Goal: Information Seeking & Learning: Learn about a topic

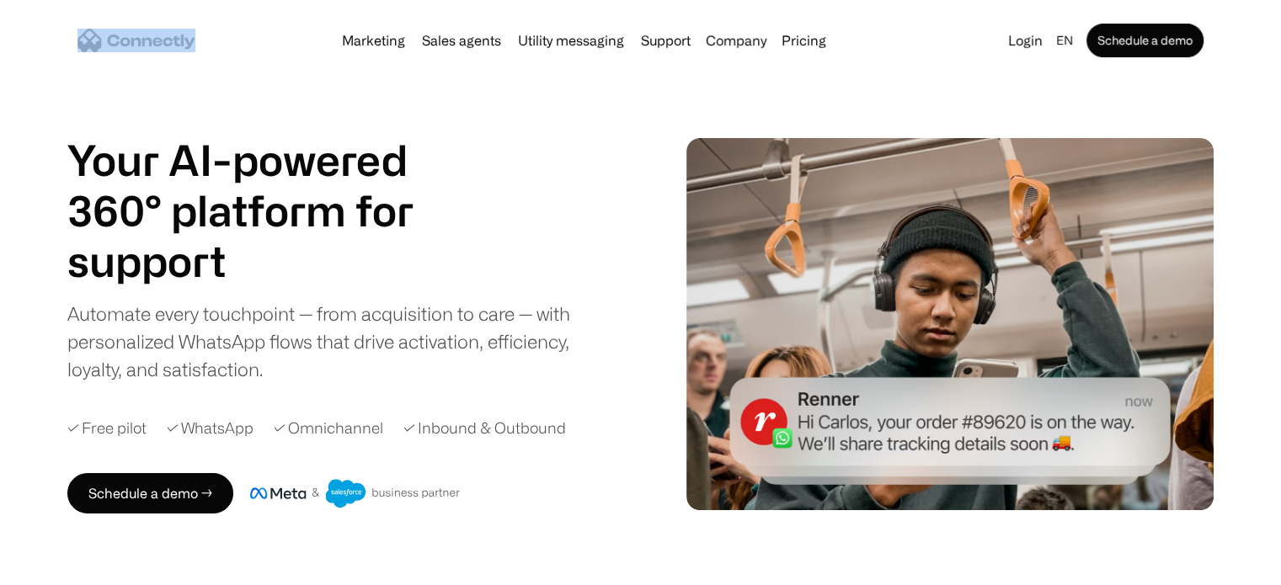
drag, startPoint x: 203, startPoint y: 39, endPoint x: 145, endPoint y: 33, distance: 58.4
click at [145, 33] on div "Marketing Sales agents Utility messaging Support Company About us Careers Conta…" at bounding box center [640, 40] width 1146 height 54
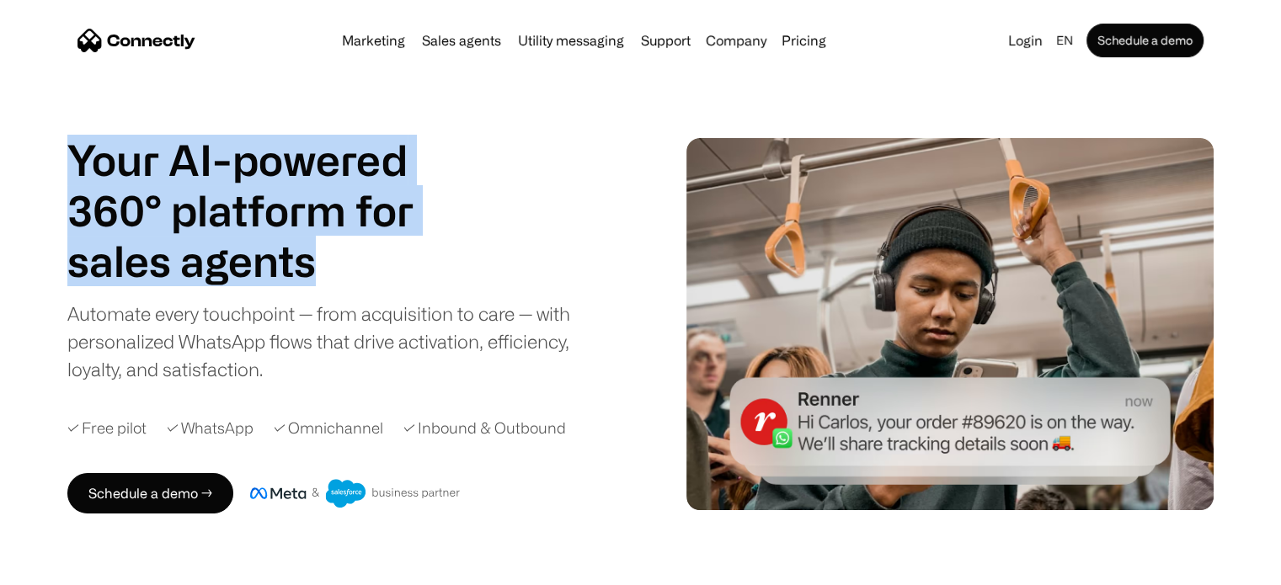
drag, startPoint x: 73, startPoint y: 162, endPoint x: 318, endPoint y: 255, distance: 262.2
click at [318, 255] on div "Your AI-powered 360° platform for sales agents support utility sales agents Sli…" at bounding box center [260, 211] width 387 height 152
copy div "Your AI-powered 360° platform for sales agents"
click at [815, 36] on link "Pricing" at bounding box center [804, 40] width 58 height 13
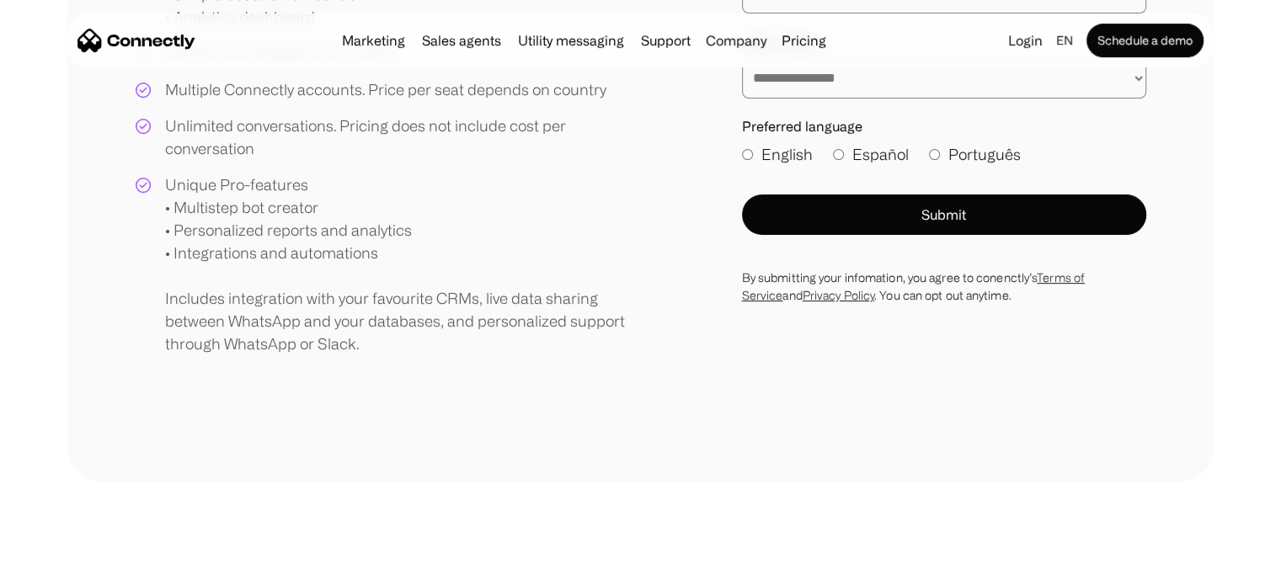
scroll to position [84, 0]
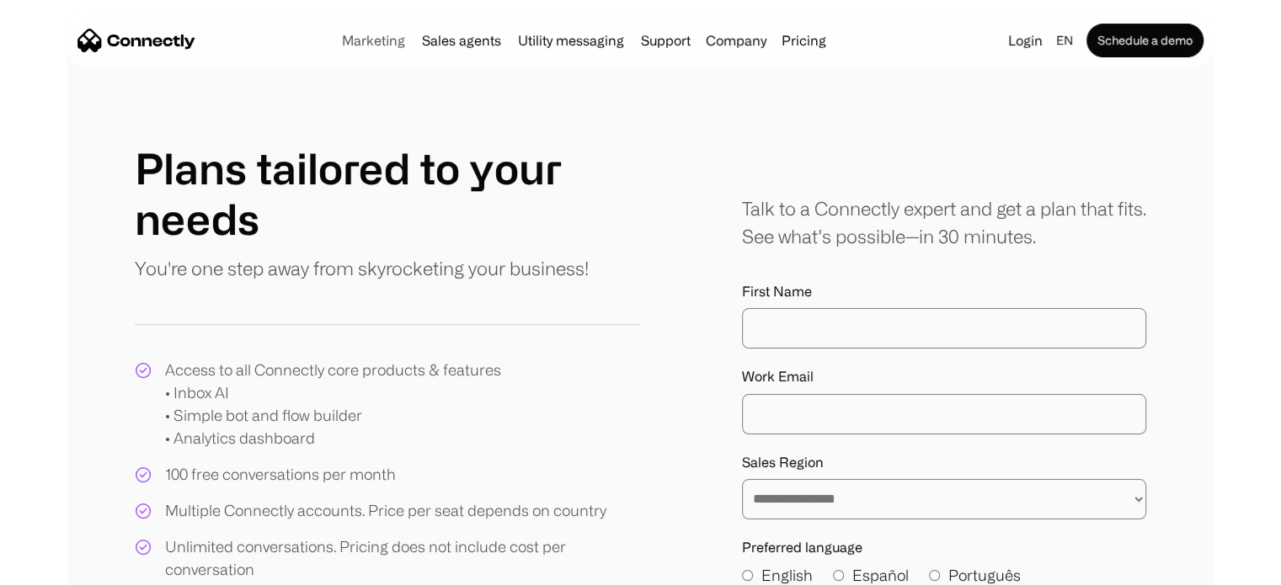
click at [380, 43] on link "Marketing" at bounding box center [373, 40] width 77 height 13
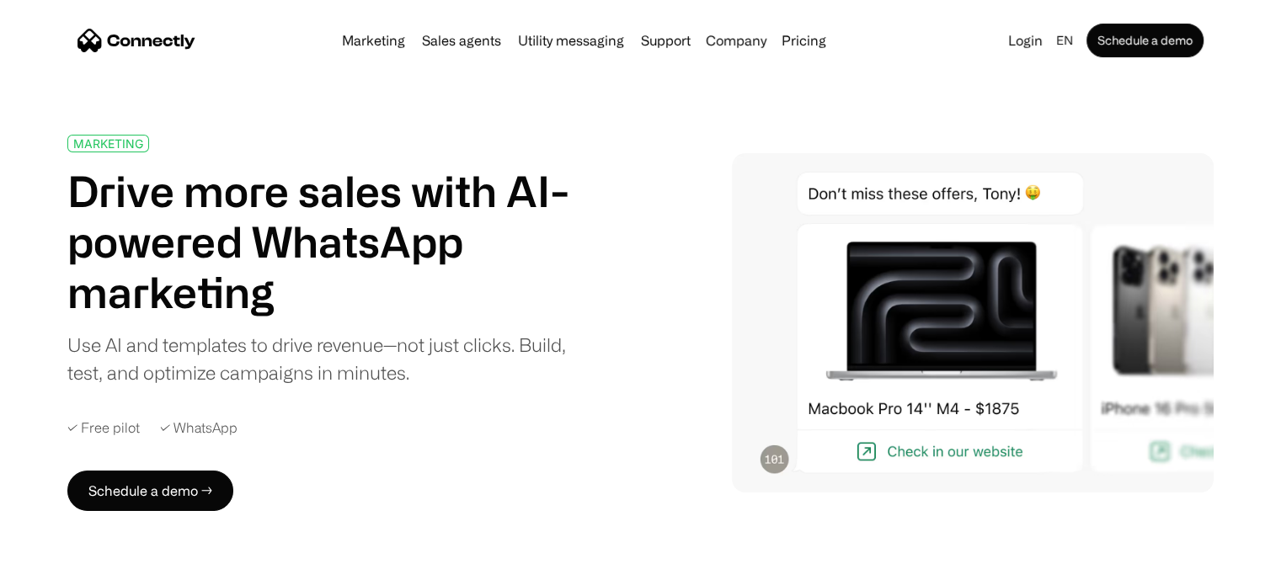
click at [354, 34] on link "Marketing" at bounding box center [373, 40] width 77 height 13
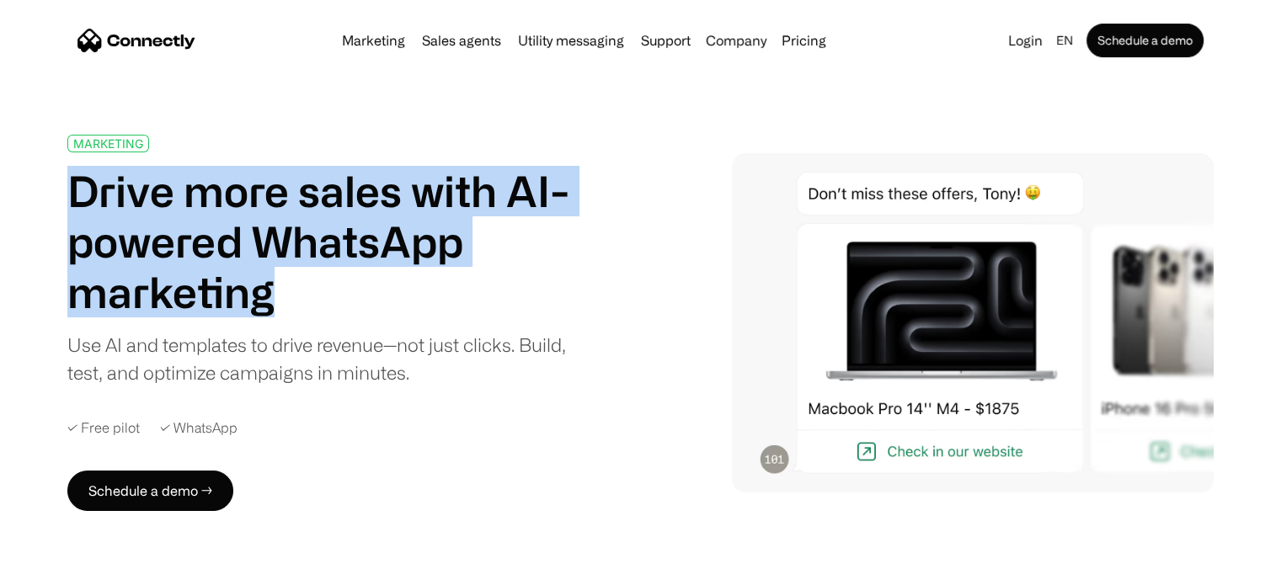
drag, startPoint x: 300, startPoint y: 292, endPoint x: 74, endPoint y: 201, distance: 243.3
click at [74, 201] on h1 "Drive more sales with AI-powered WhatsApp marketing" at bounding box center [327, 242] width 520 height 152
copy h1 "Drive more sales with AI-powered WhatsApp marketing"
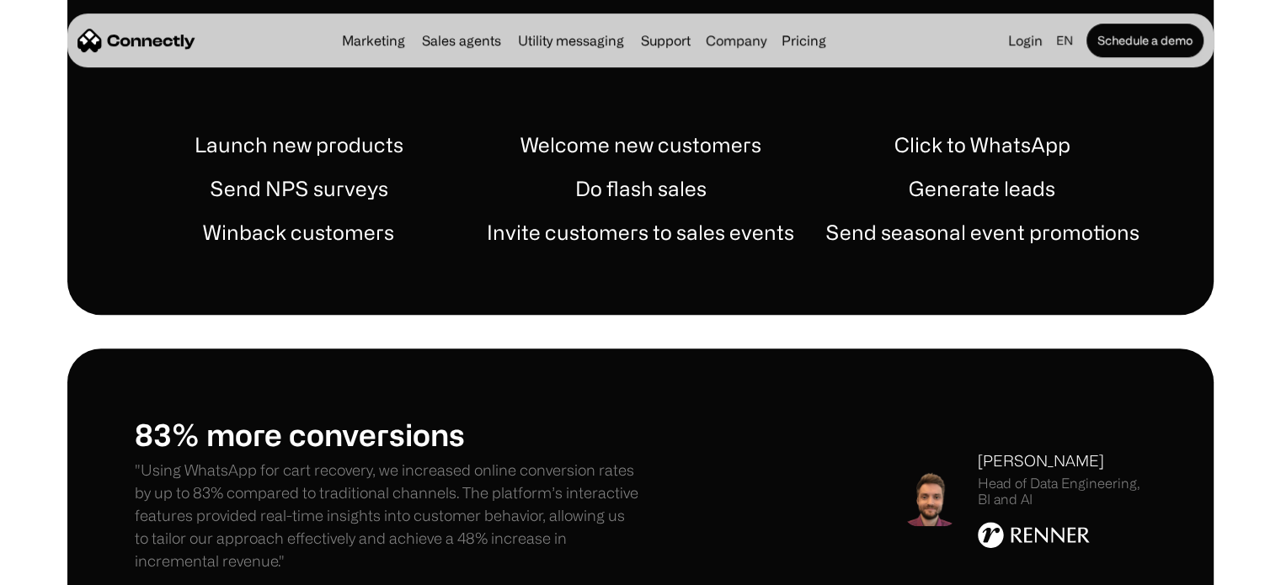
scroll to position [926, 0]
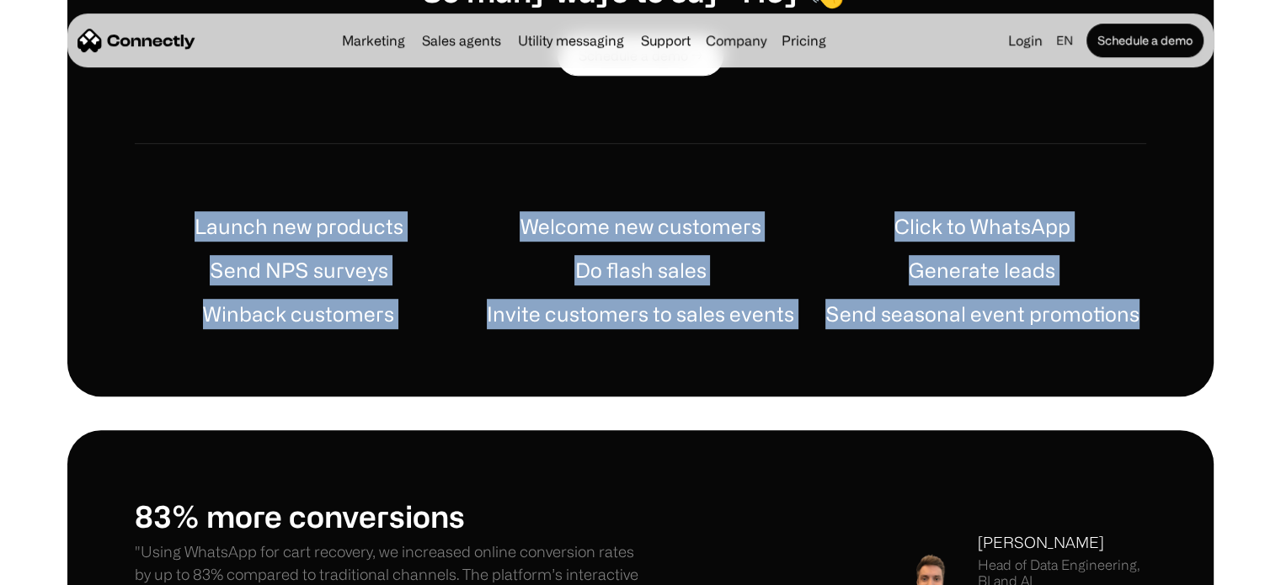
drag, startPoint x: 1098, startPoint y: 315, endPoint x: 74, endPoint y: 250, distance: 1025.9
click at [74, 250] on div "USE CASES So many ways to say “Hey 👋” Schedule a demo → Launch new products Wel…" at bounding box center [640, 128] width 1146 height 537
copy div "Launch new products Welcome new customers Click to WhatsApp Send NPS surveys Do…"
click at [1223, 266] on div "USE CASES So many ways to say “Hey 👋” Schedule a demo → Launch new products Wel…" at bounding box center [640, 128] width 1281 height 537
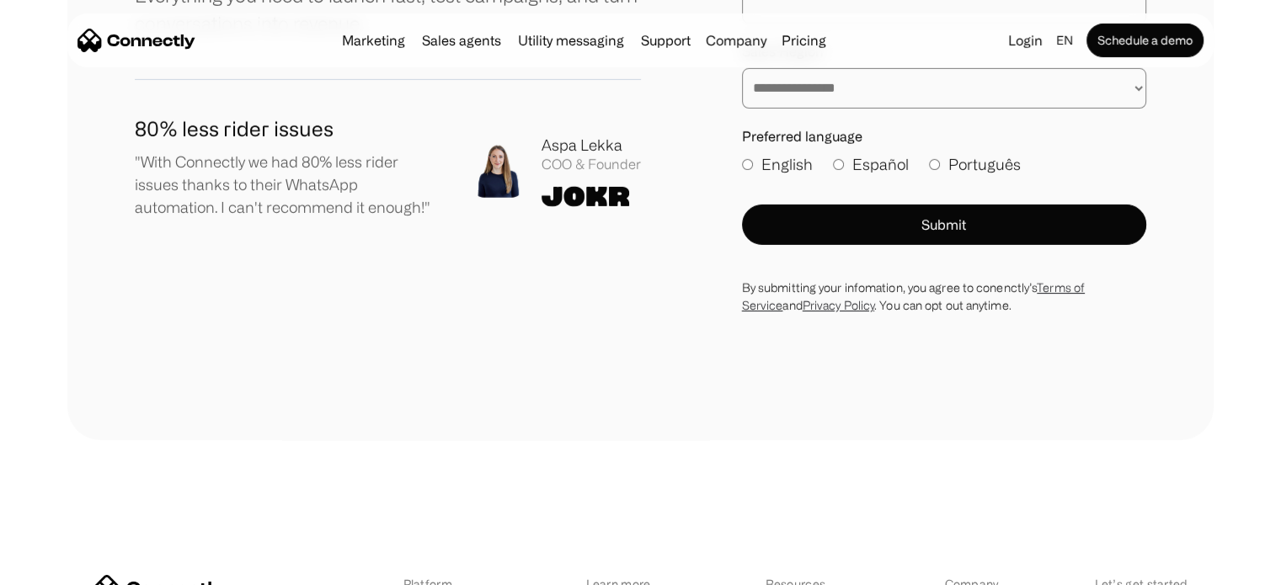
scroll to position [6062, 0]
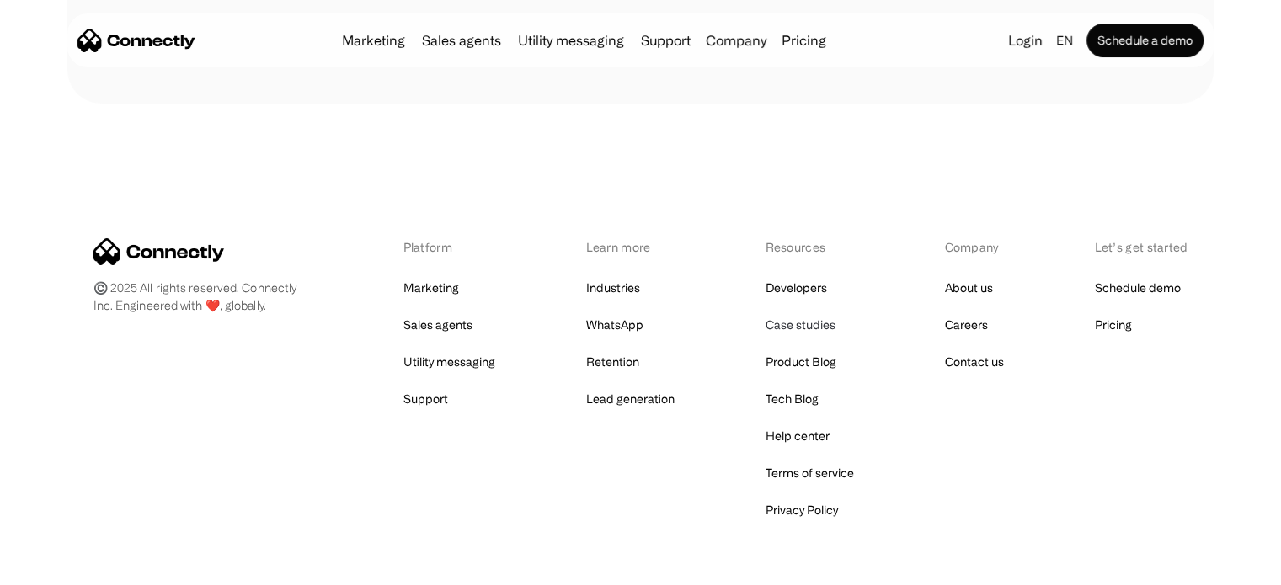
click at [798, 313] on link "Case studies" at bounding box center [800, 325] width 70 height 24
